Goal: Task Accomplishment & Management: Manage account settings

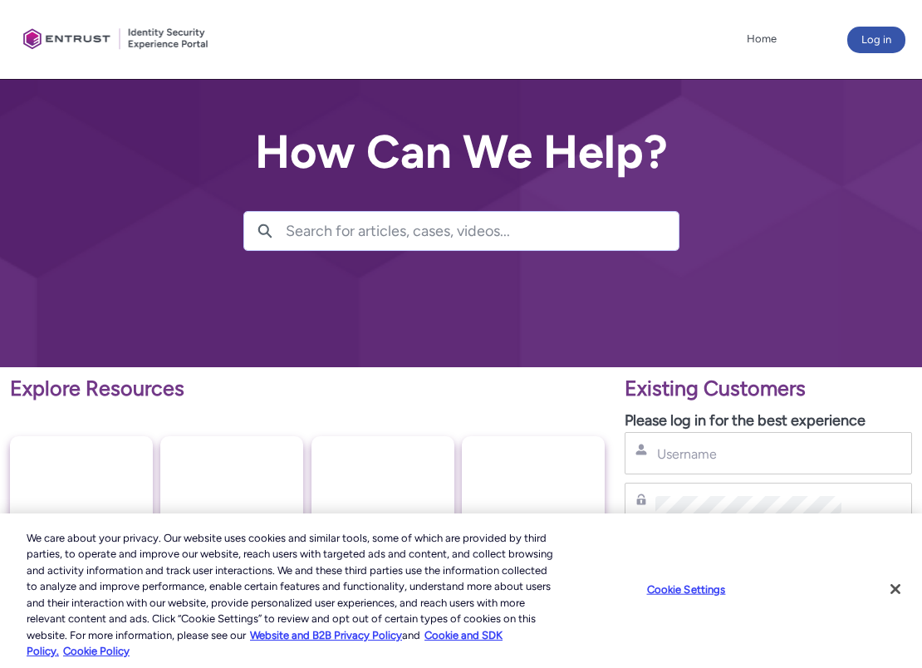
click at [896, 13] on div "Home More Log in" at bounding box center [461, 39] width 889 height 79
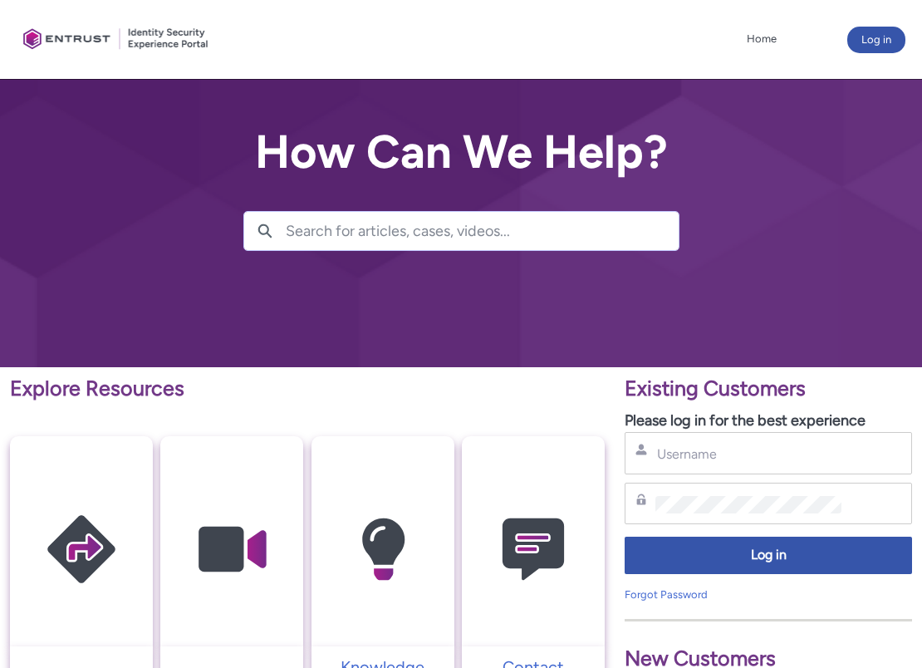
click at [896, 17] on div "Home More Log in" at bounding box center [461, 39] width 889 height 79
click at [887, 34] on button "Log in" at bounding box center [877, 40] width 58 height 27
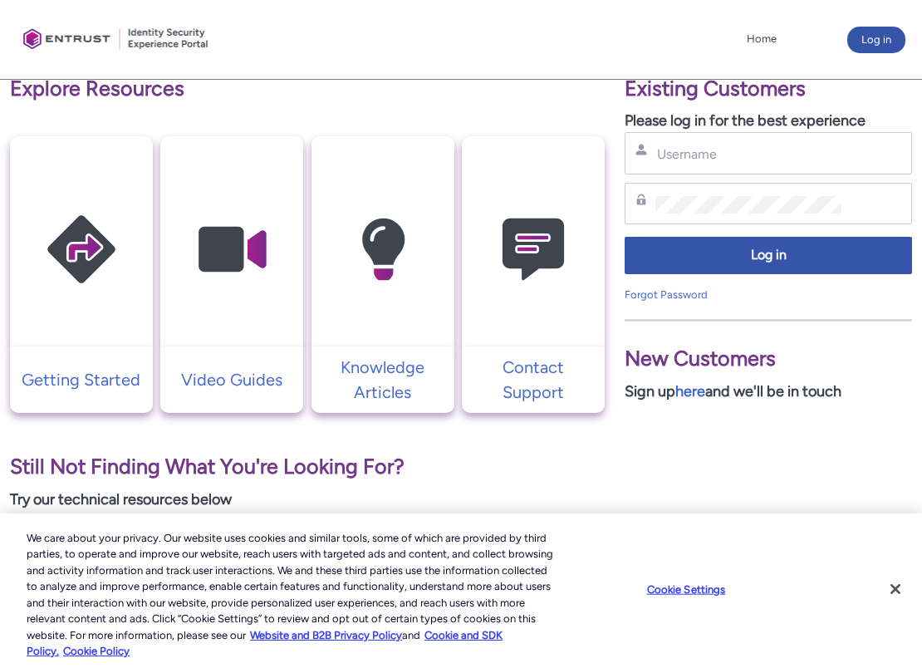
scroll to position [299, 0]
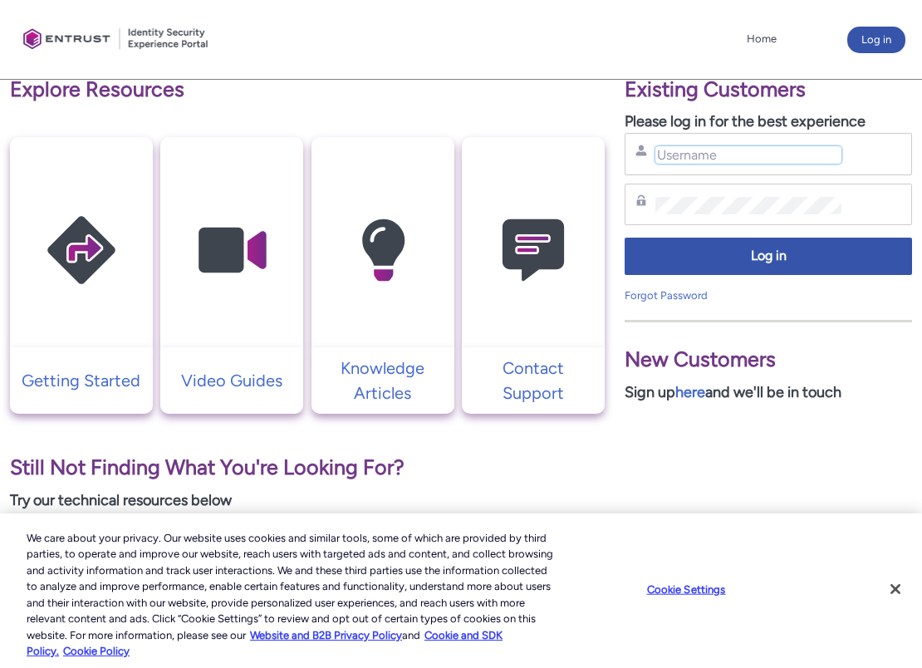
click at [741, 159] on input "Username" at bounding box center [749, 154] width 186 height 17
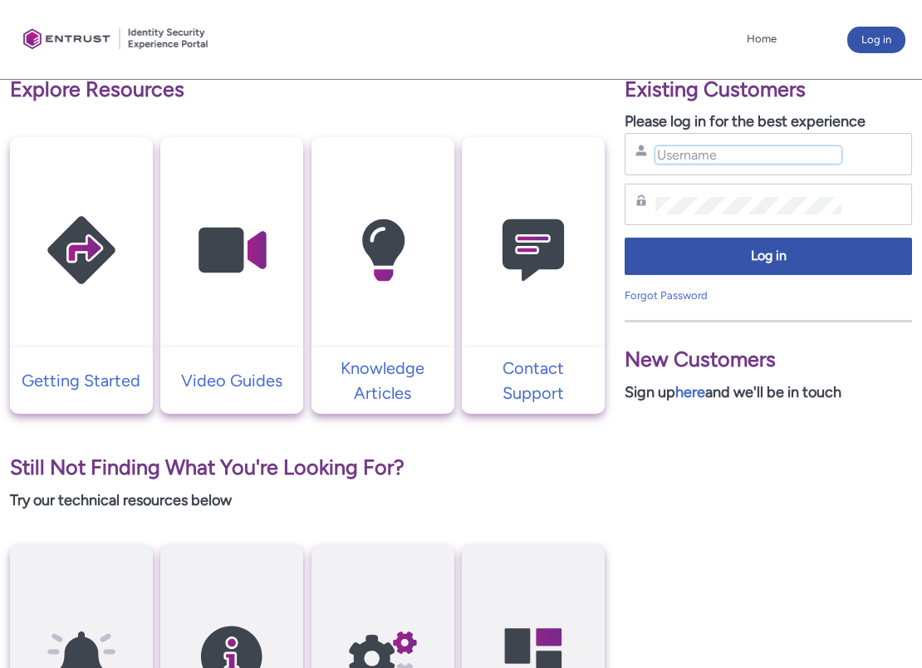
click at [741, 159] on input "Username" at bounding box center [749, 154] width 186 height 17
click at [739, 161] on input "Username" at bounding box center [749, 154] width 186 height 17
click at [726, 194] on div "Password" at bounding box center [769, 204] width 266 height 21
